Goal: Check status: Check status

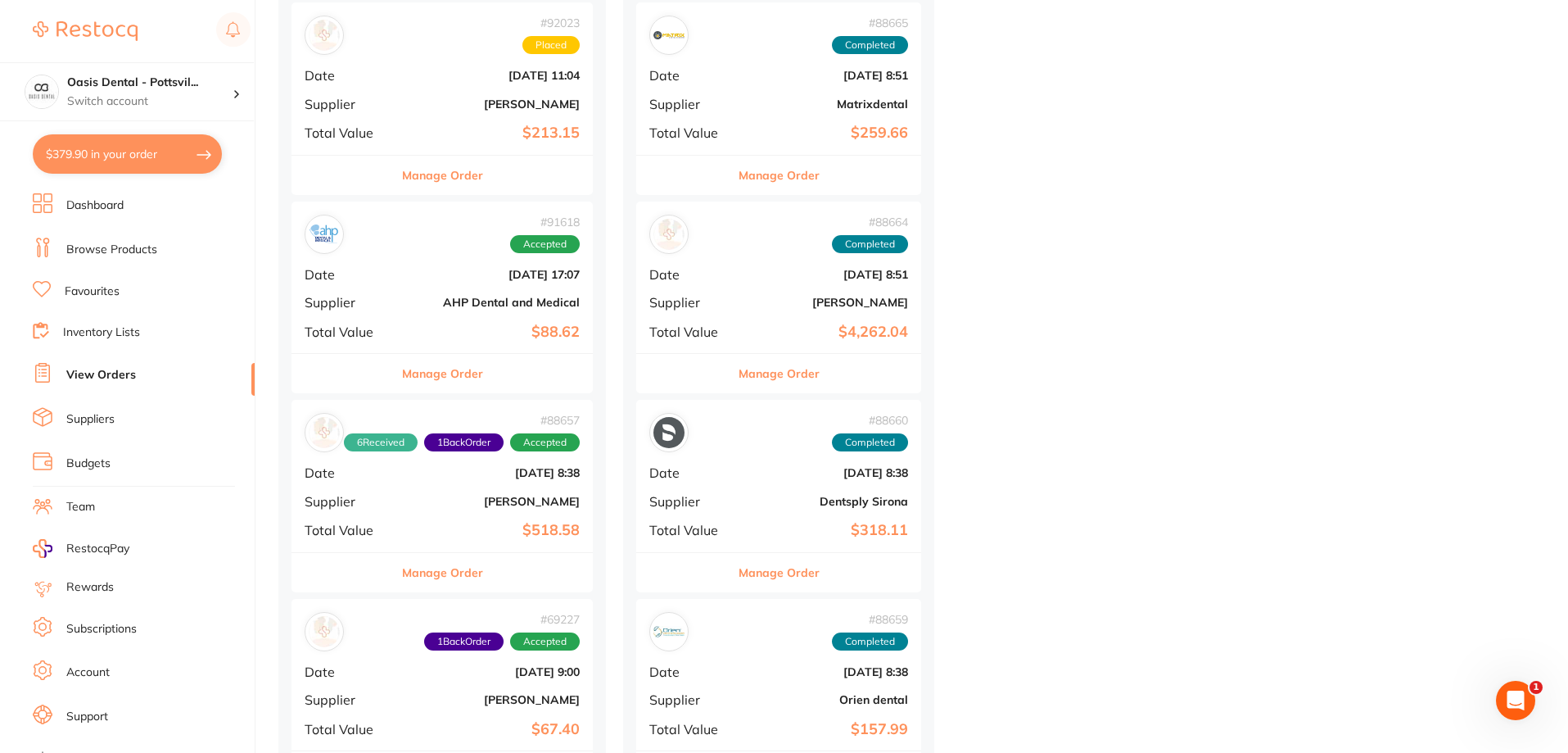
scroll to position [1229, 0]
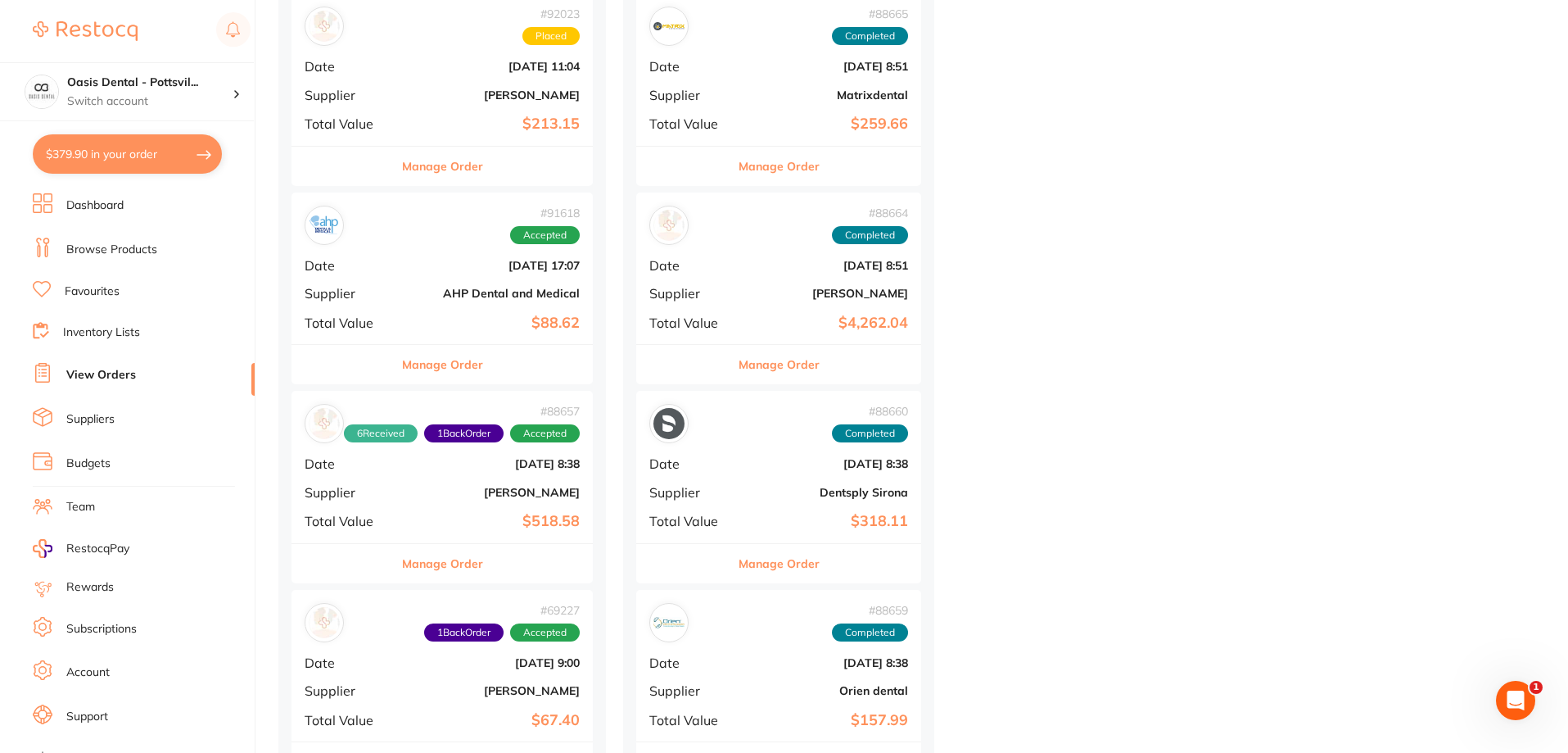
click at [405, 283] on div "# 91618 Accepted Date [DATE] 17:07 Supplier AHP Dental and Medical Total Value …" at bounding box center [442, 268] width 301 height 152
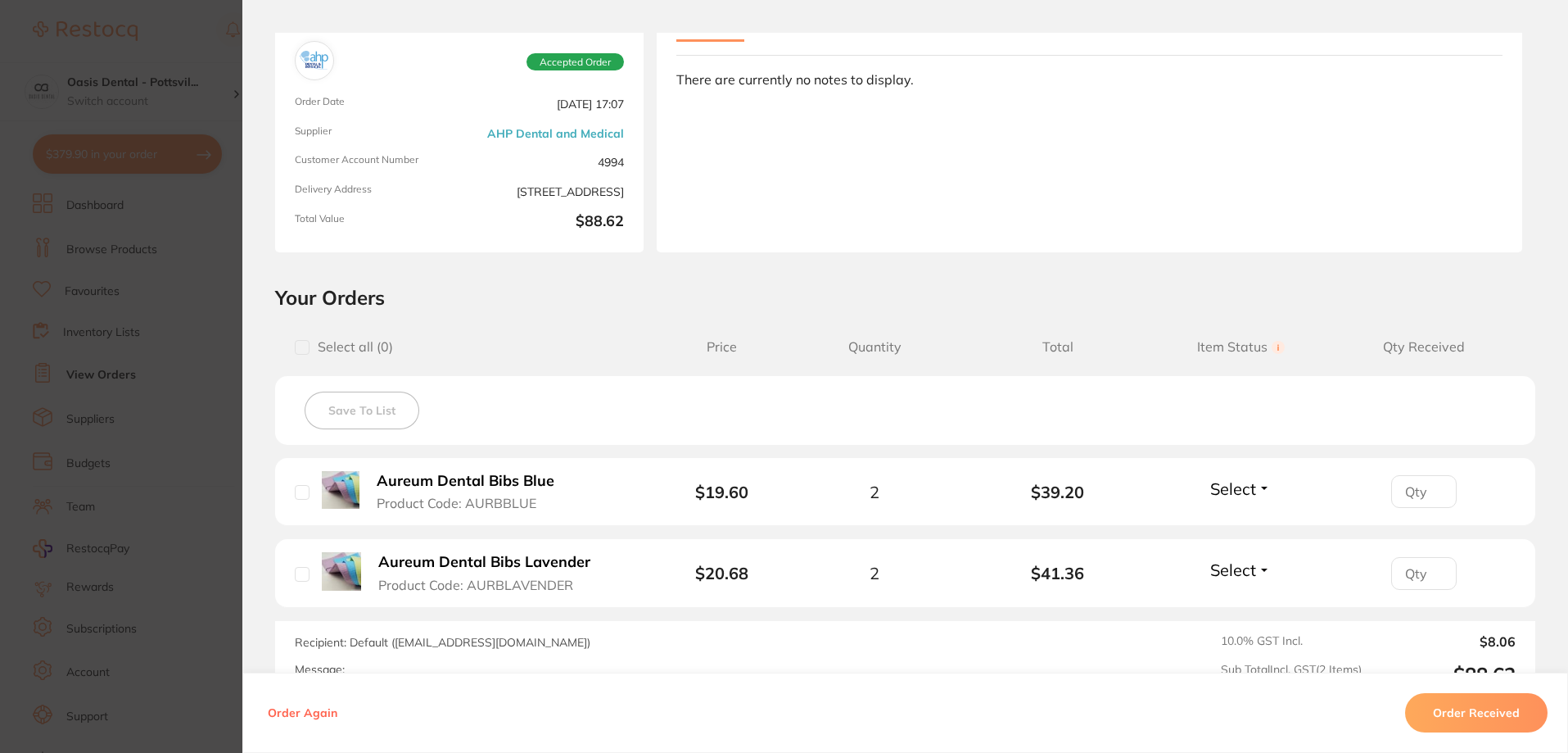
scroll to position [308, 0]
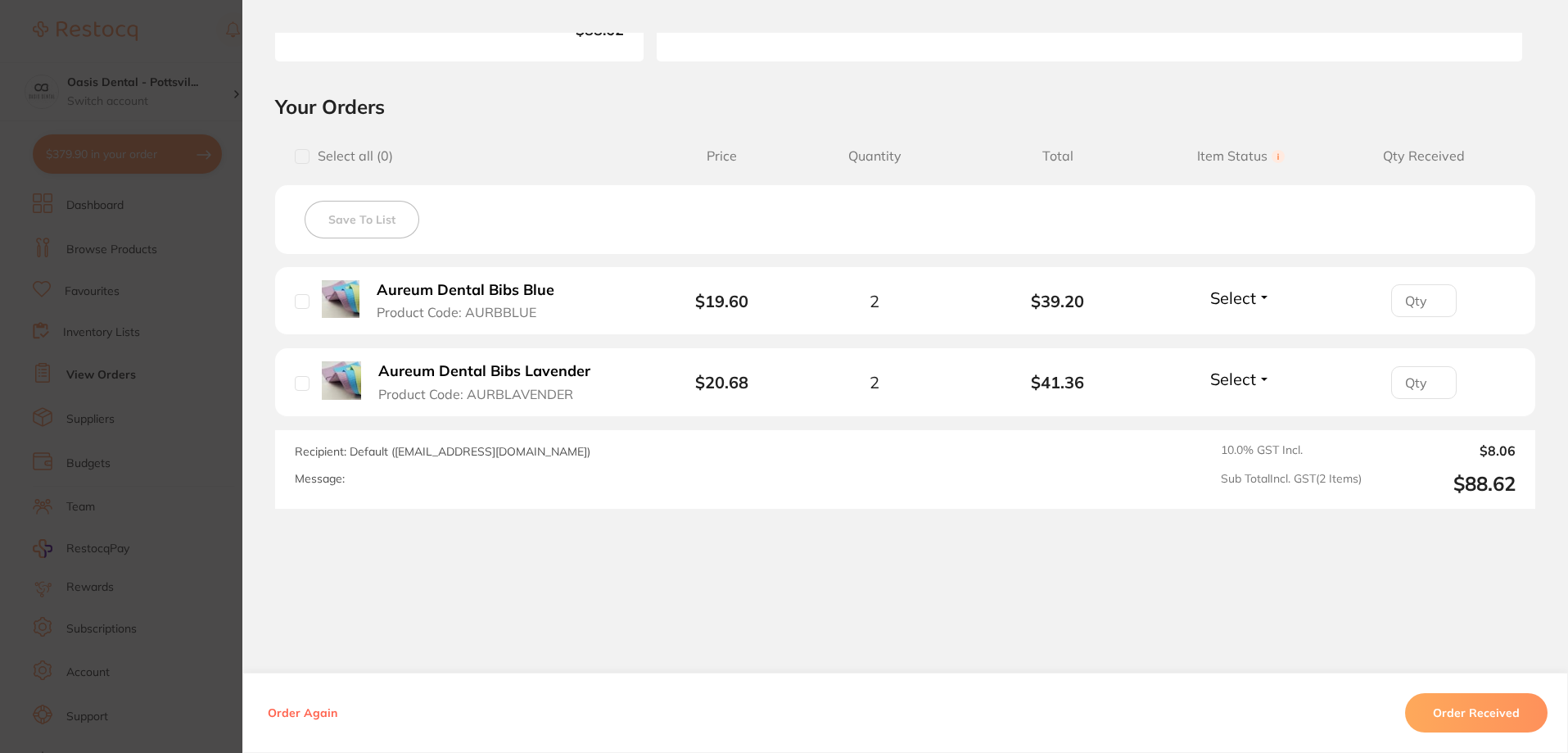
click at [1423, 301] on input "number" at bounding box center [1424, 301] width 65 height 33
type input "2"
click at [1222, 302] on span "Select" at bounding box center [1233, 297] width 46 height 21
click at [1233, 336] on span "Received" at bounding box center [1241, 333] width 42 height 13
click at [1406, 386] on input "number" at bounding box center [1424, 382] width 65 height 33
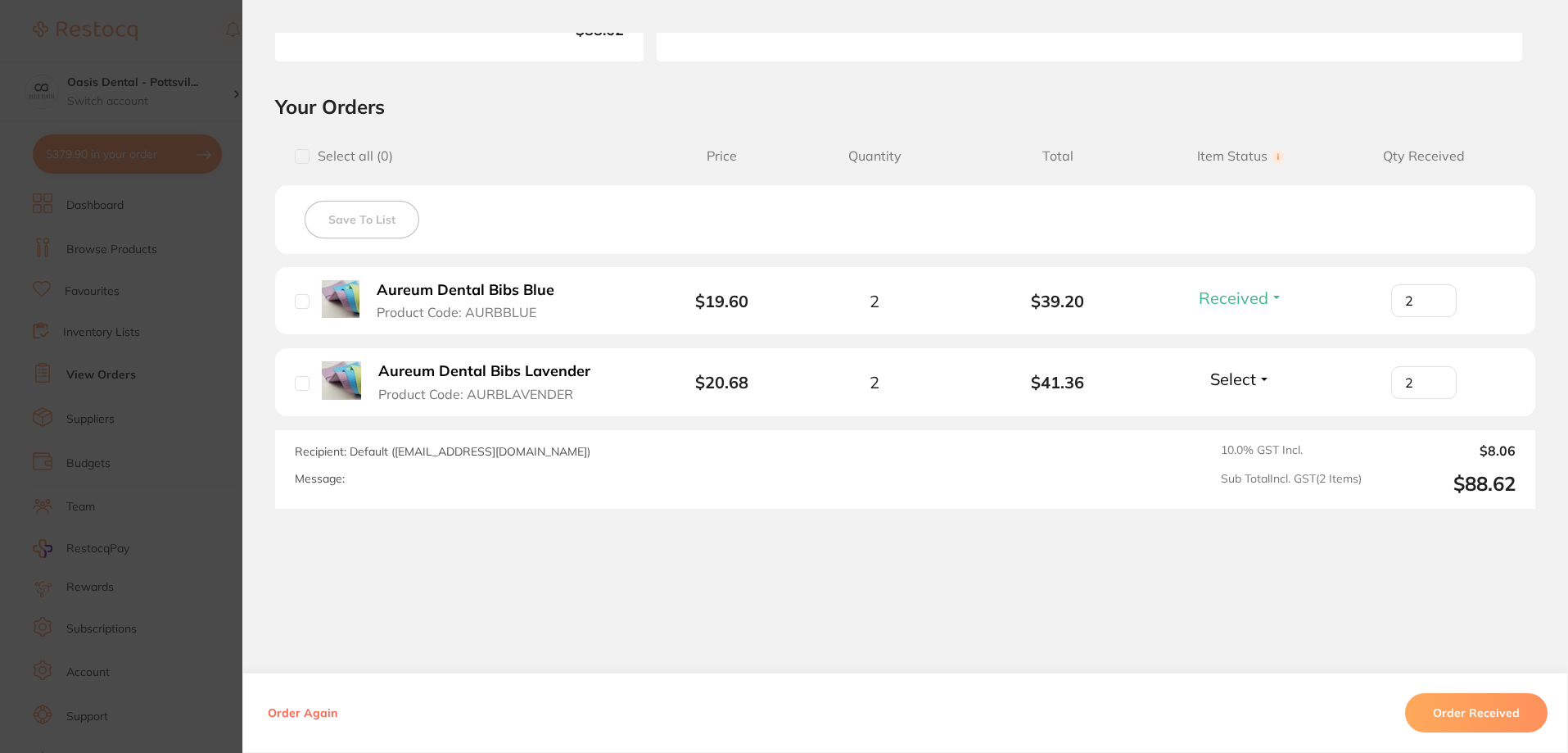
type input "2"
click at [1215, 384] on span "Select" at bounding box center [1233, 379] width 46 height 21
click at [1222, 416] on span "Received" at bounding box center [1241, 415] width 42 height 13
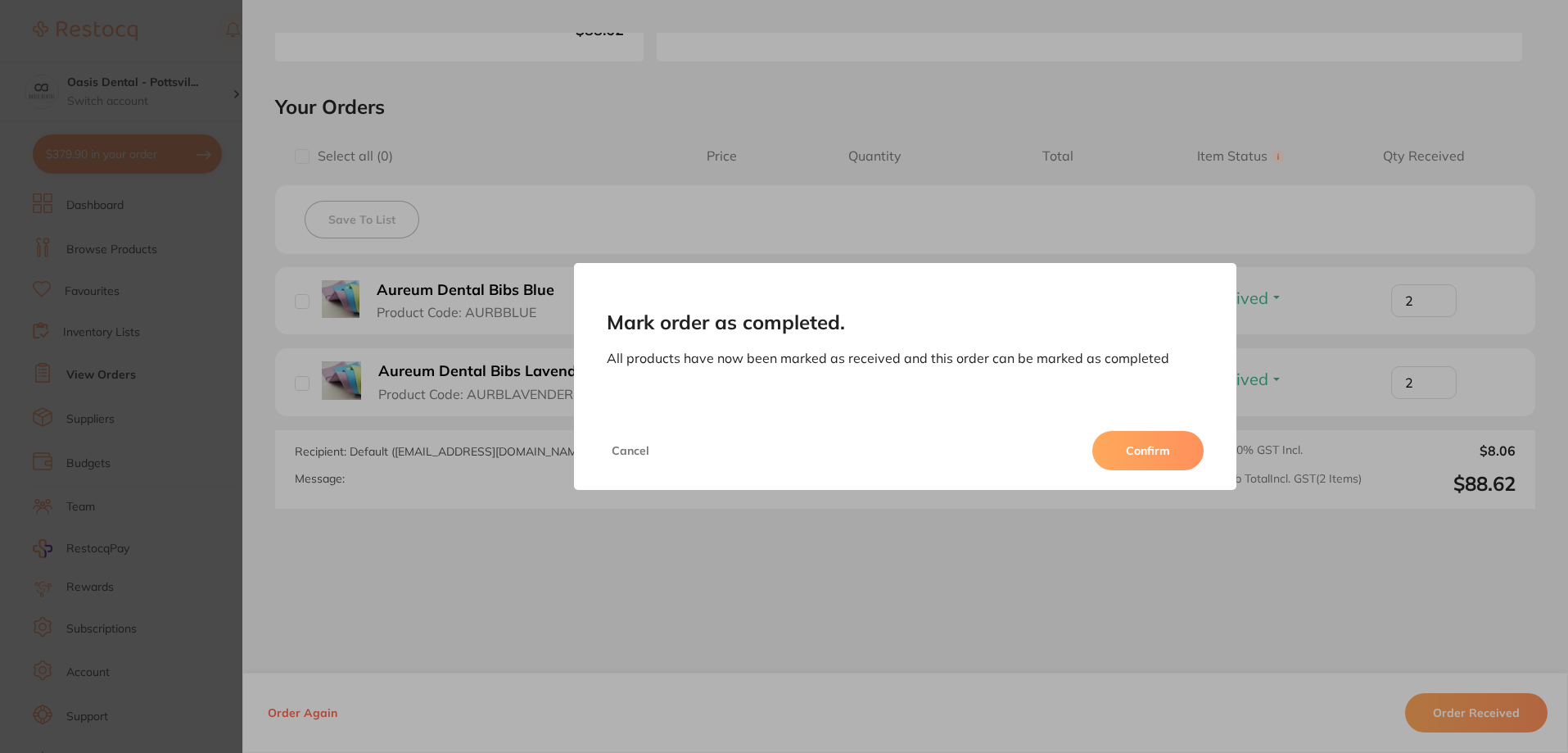
click at [1147, 459] on button "Confirm" at bounding box center [1148, 451] width 111 height 39
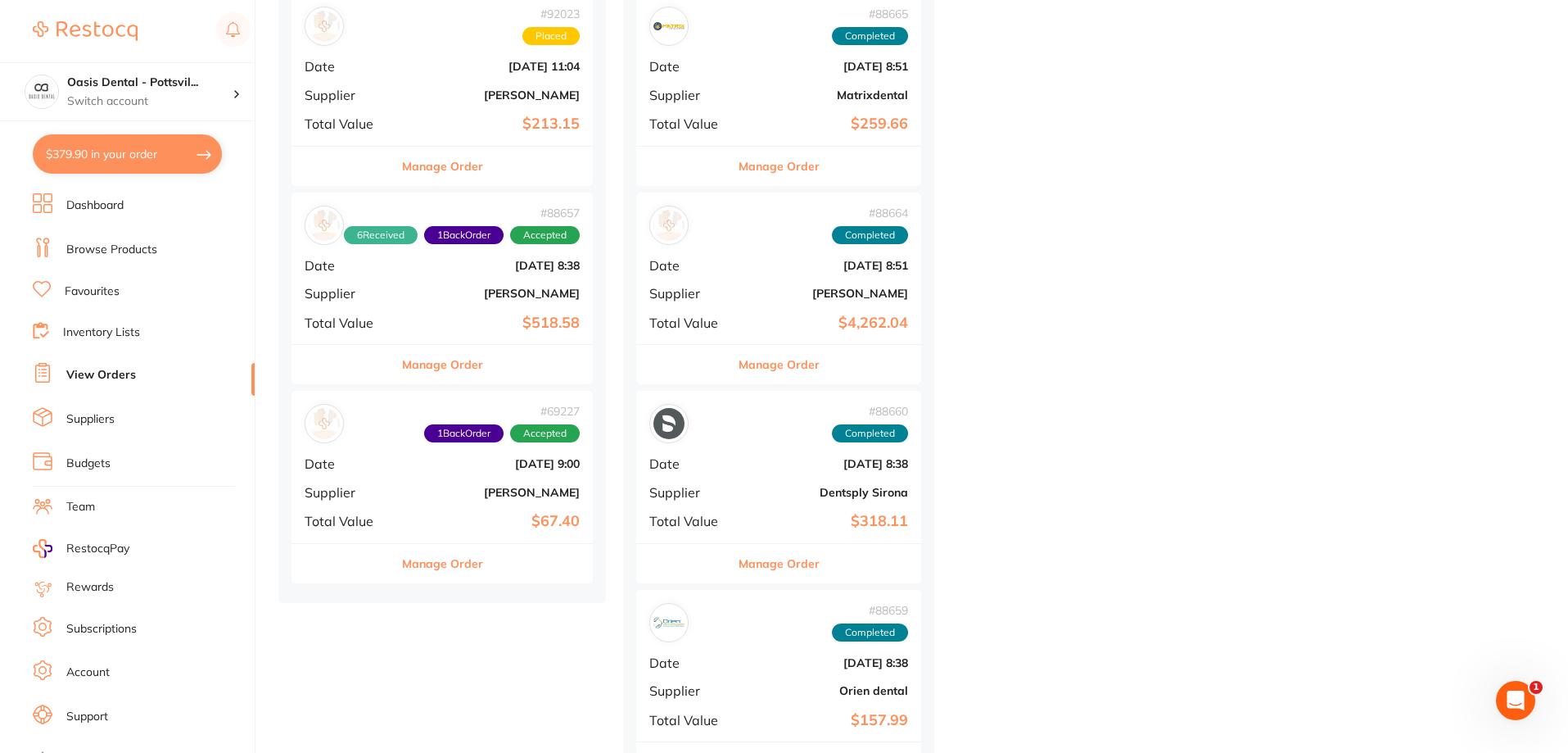
click at [463, 296] on b "[PERSON_NAME]" at bounding box center [492, 293] width 174 height 13
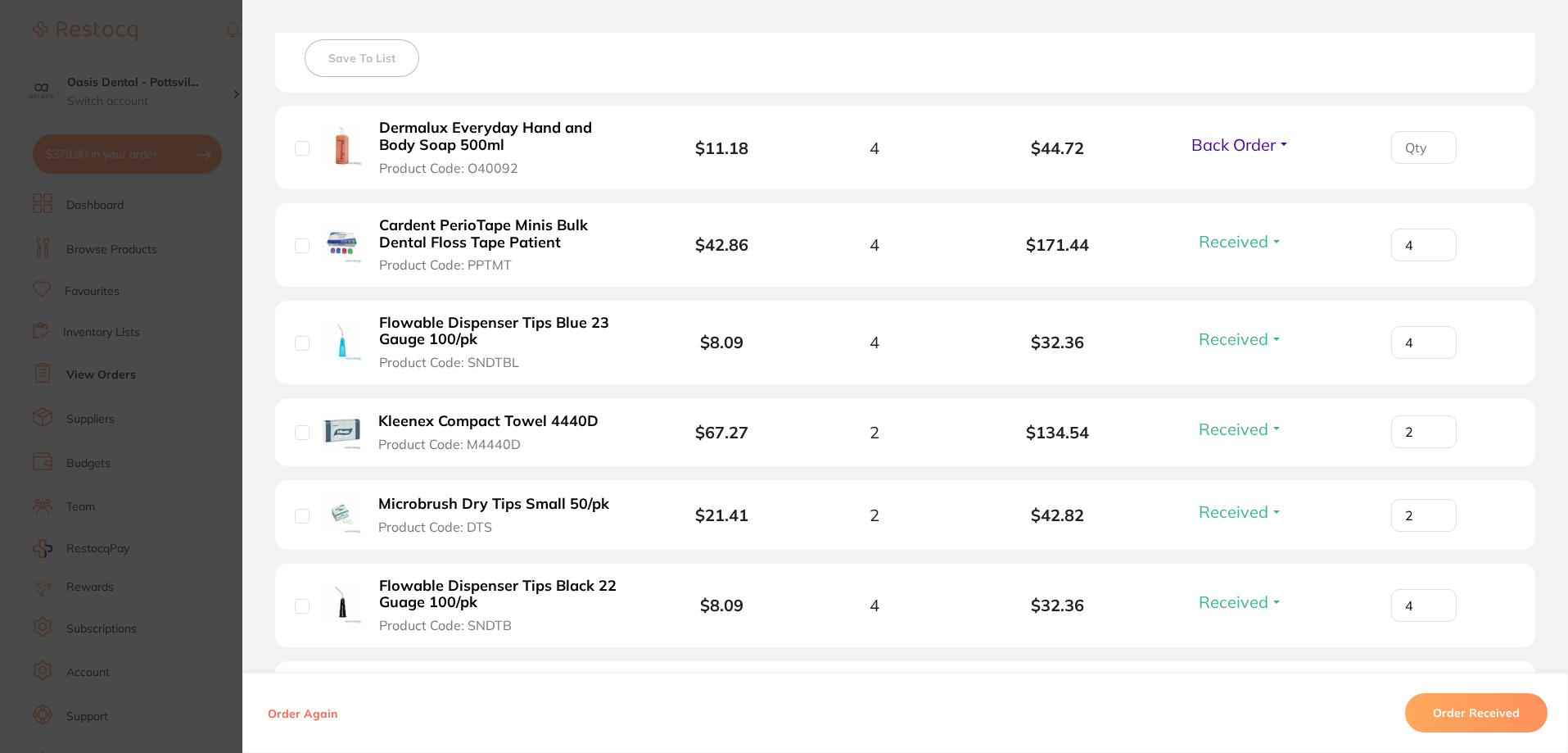
scroll to position [492, 0]
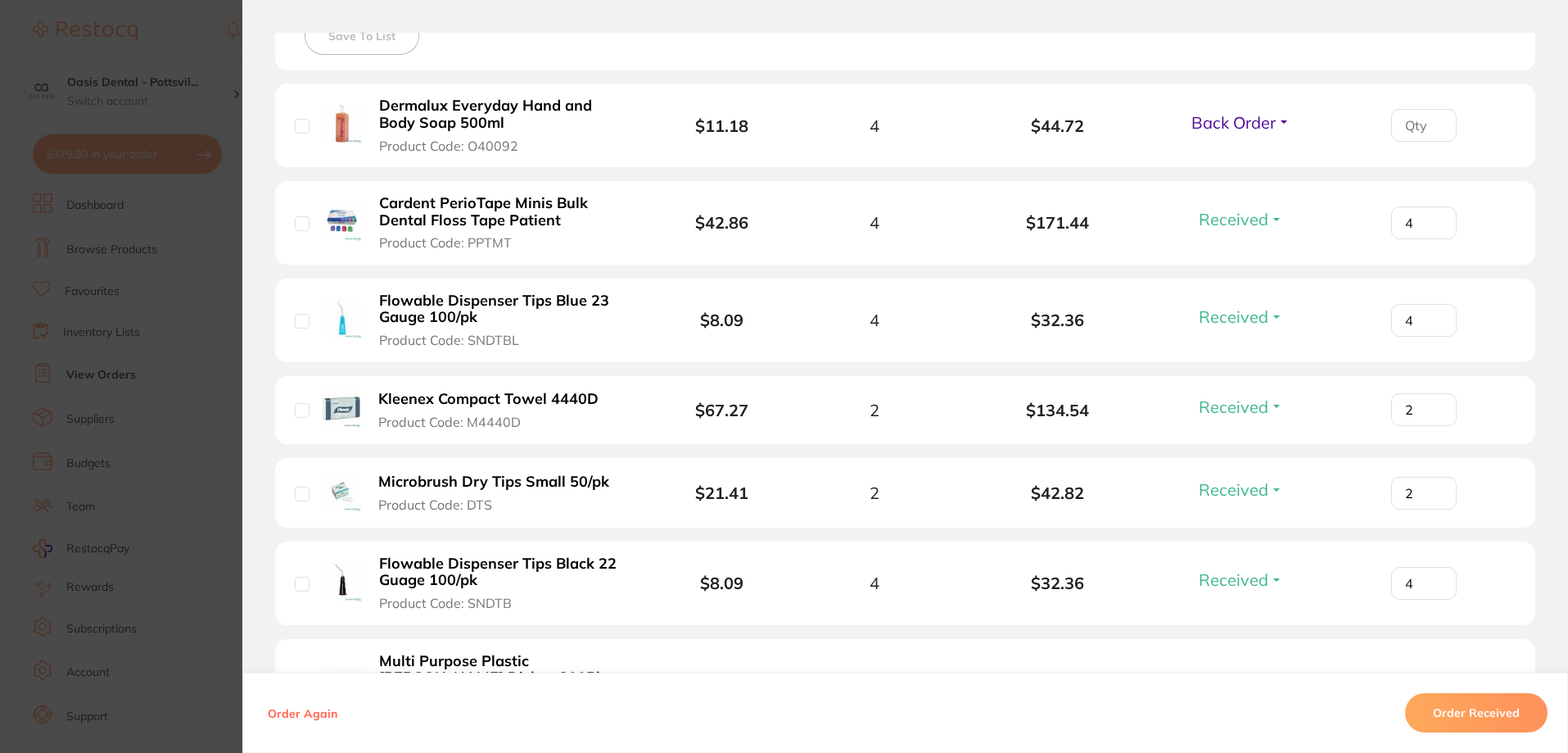
click at [1416, 127] on input "number" at bounding box center [1424, 125] width 65 height 33
type input "4"
click at [1258, 128] on span "Back Order" at bounding box center [1233, 122] width 84 height 21
click at [1245, 162] on span "Received" at bounding box center [1241, 158] width 42 height 13
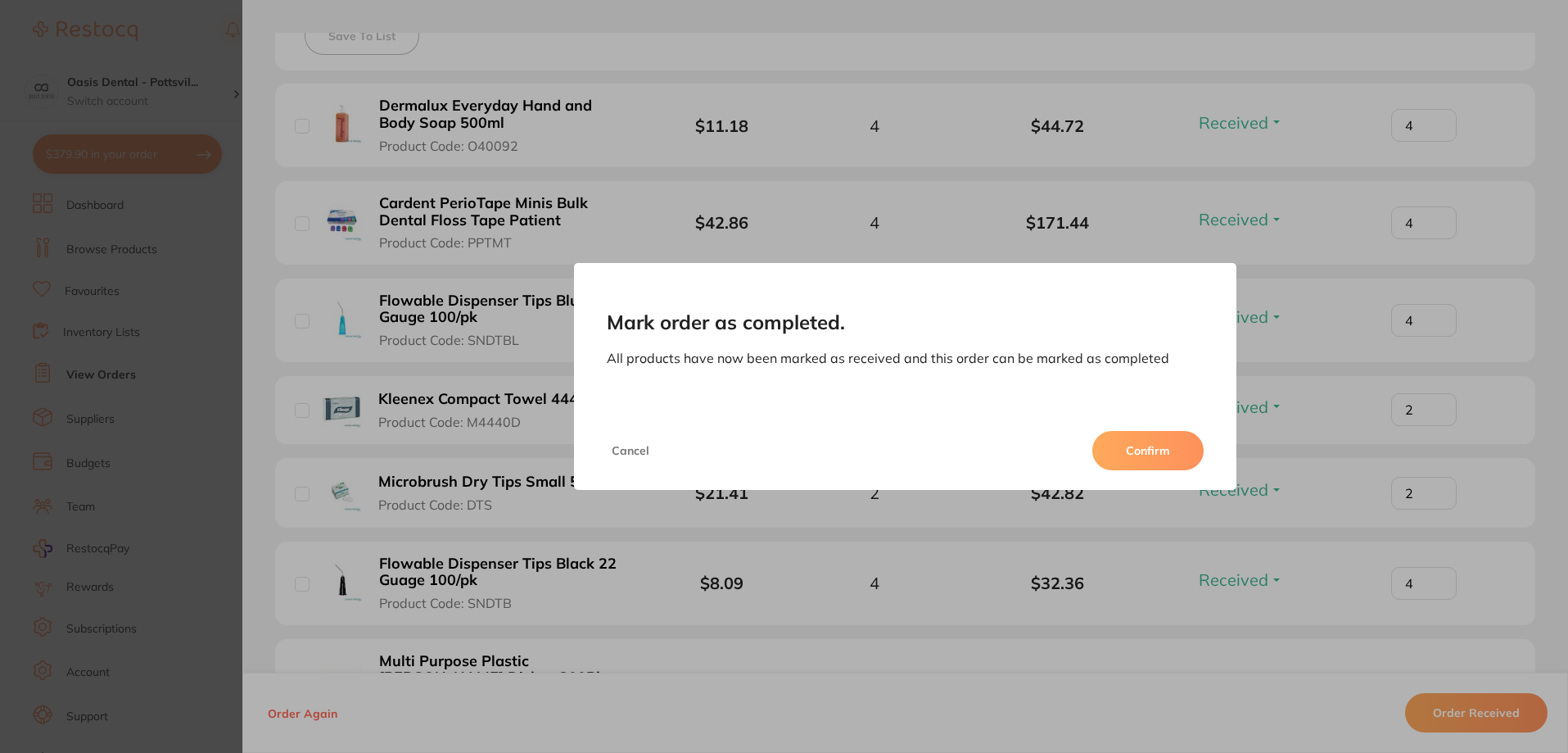
click at [1130, 455] on button "Confirm" at bounding box center [1148, 451] width 111 height 39
